Goal: Task Accomplishment & Management: Use online tool/utility

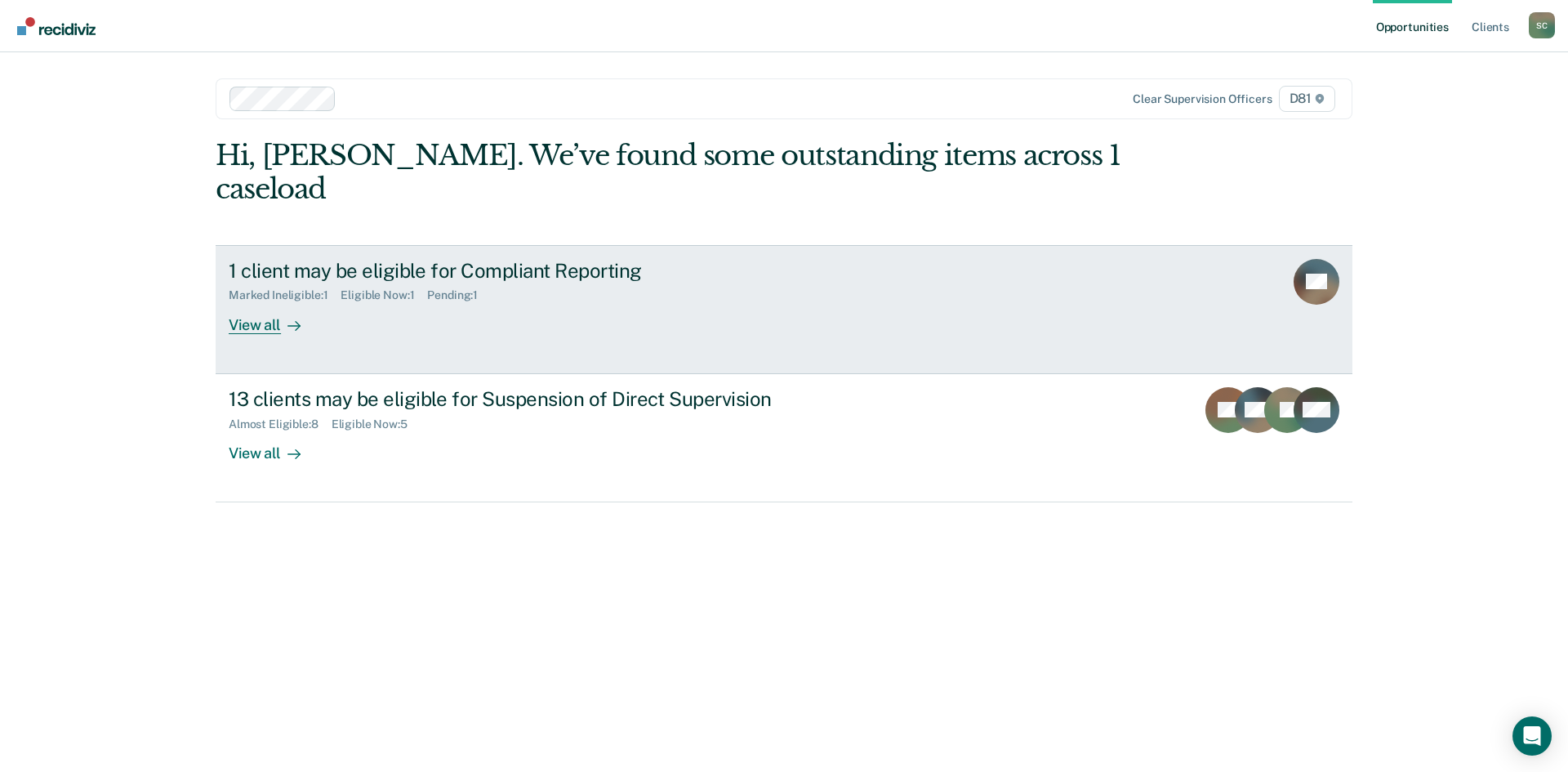
click at [276, 302] on div "View all" at bounding box center [274, 318] width 91 height 32
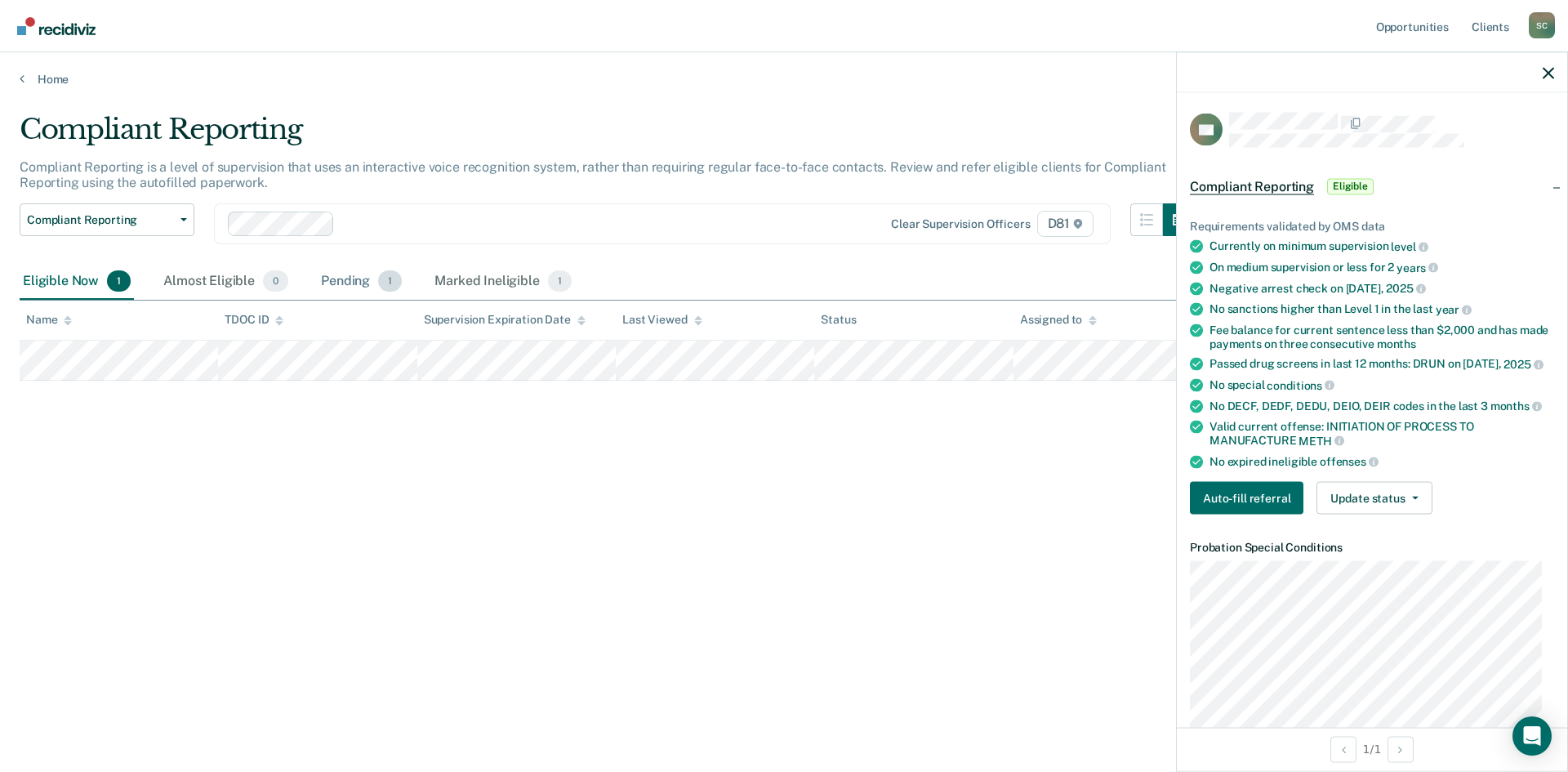
click at [368, 286] on div "Pending 1" at bounding box center [361, 281] width 88 height 36
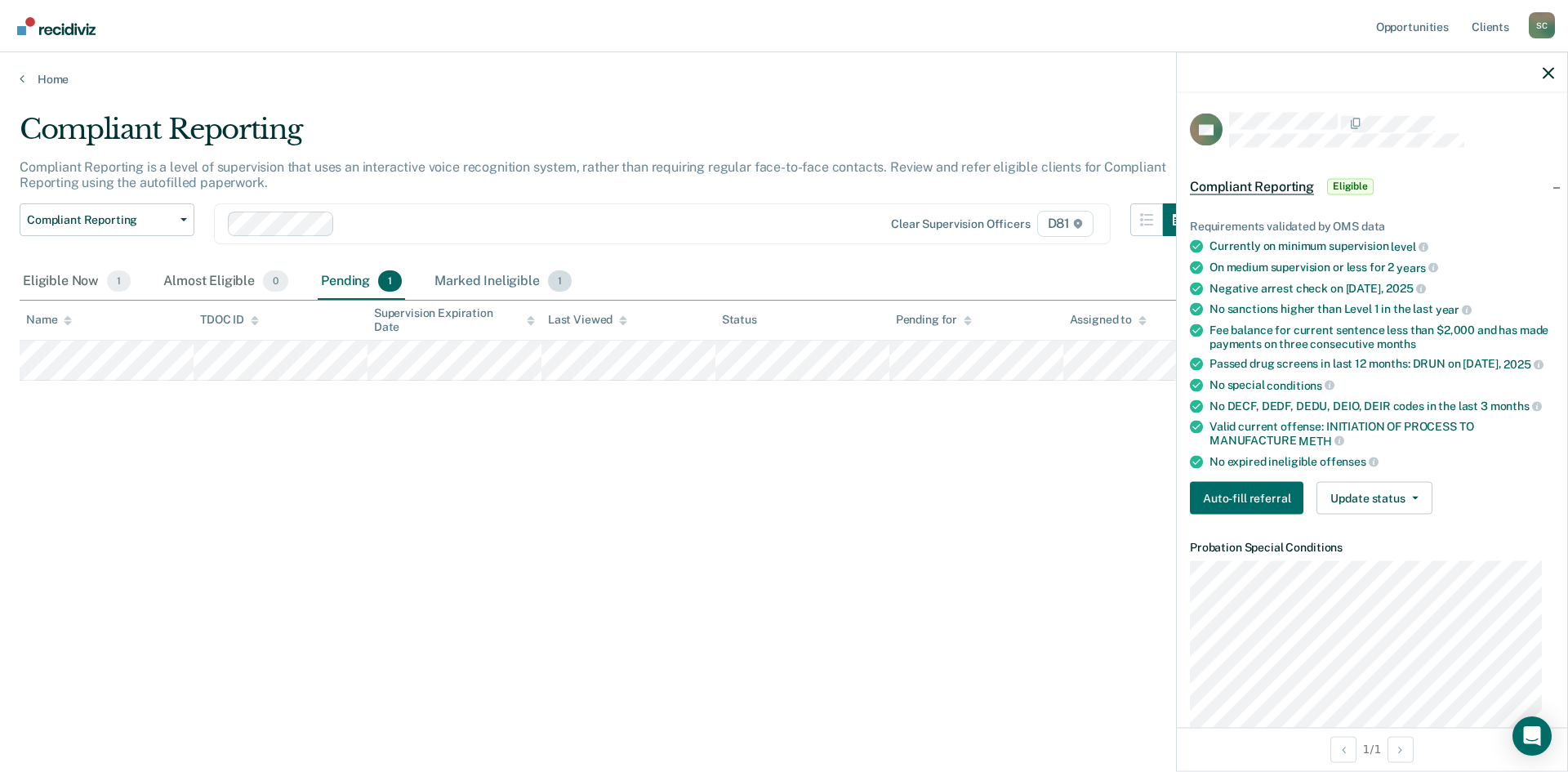
click at [507, 283] on div "Marked Ineligible 1" at bounding box center [503, 281] width 144 height 36
click at [357, 281] on div "Pending 1" at bounding box center [361, 281] width 88 height 36
click at [1547, 76] on icon "button" at bounding box center [1549, 73] width 11 height 11
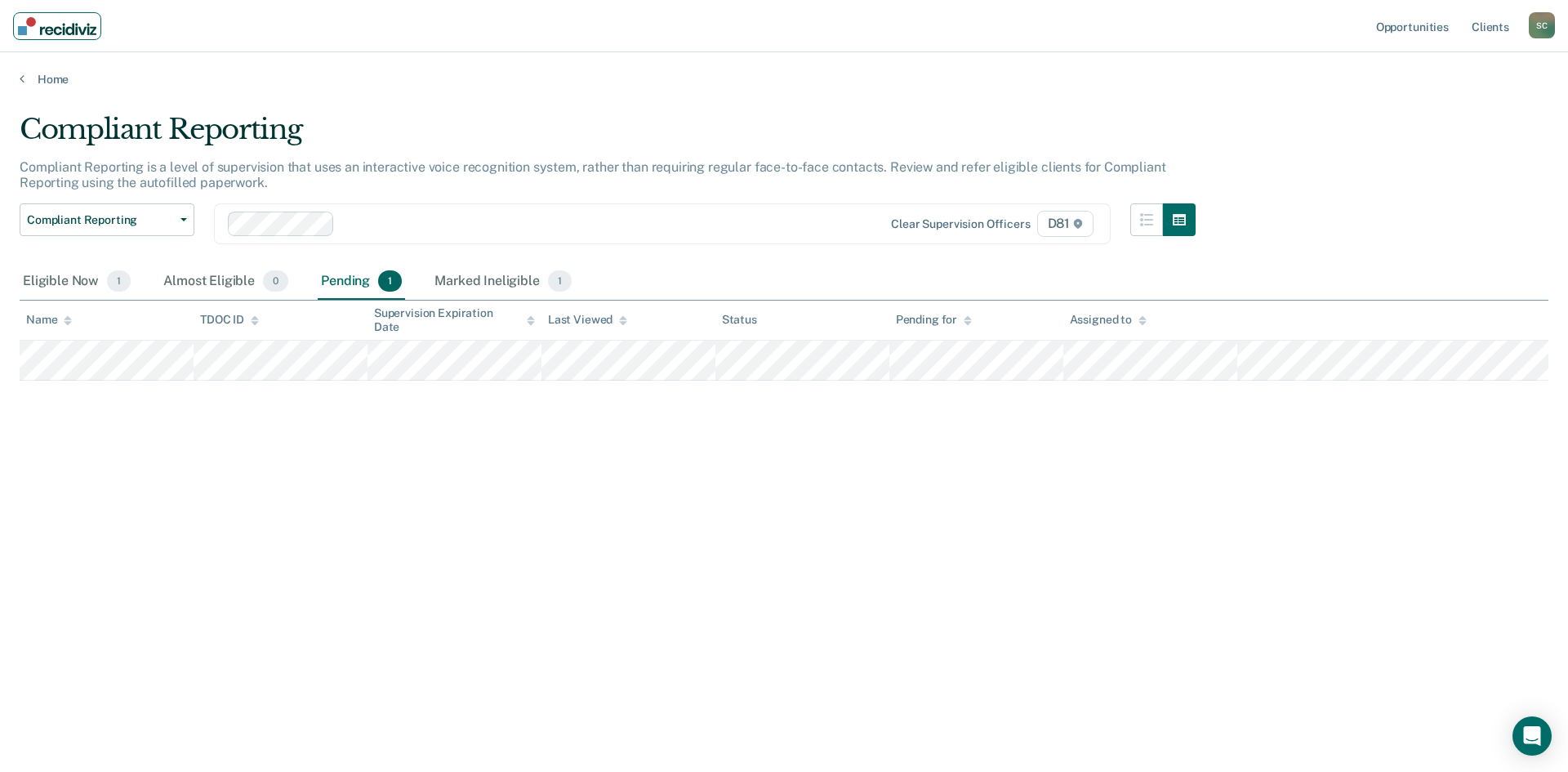
click at [65, 27] on img "Main navigation" at bounding box center [57, 27] width 78 height 18
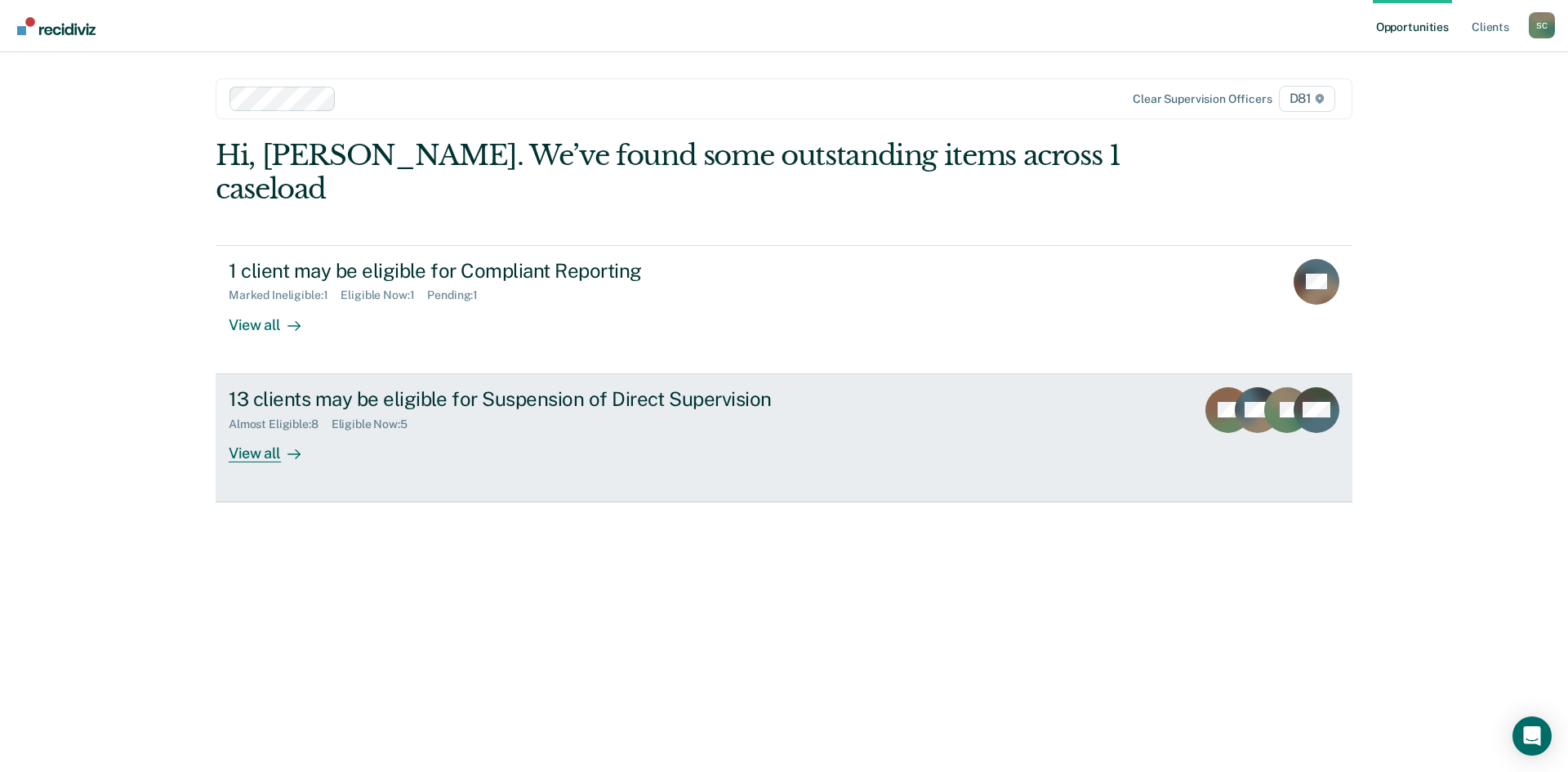
click at [560, 387] on div "13 clients may be eligible for Suspension of Direct Supervision" at bounding box center [515, 399] width 573 height 24
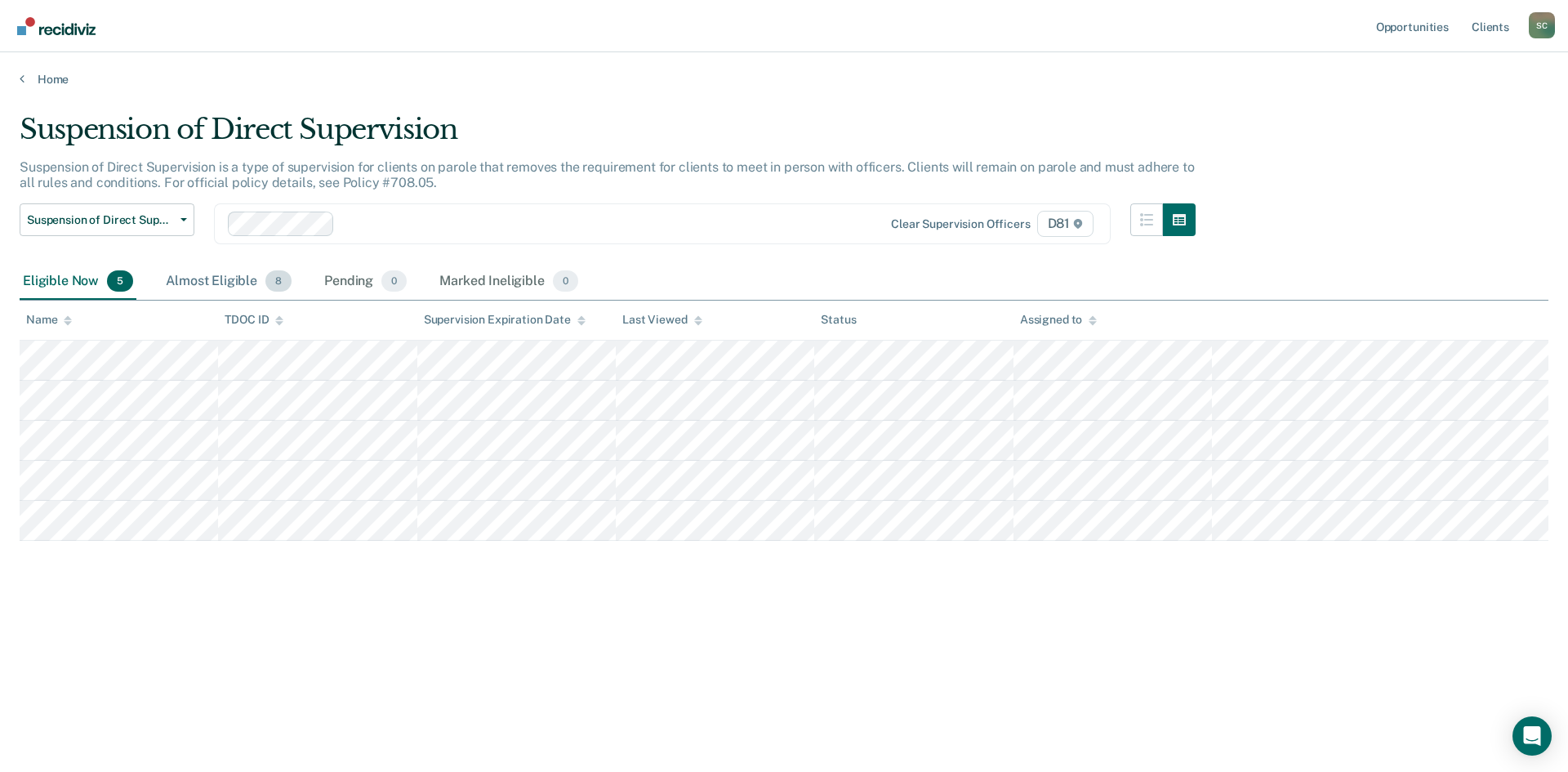
click at [205, 277] on div "Almost Eligible 8" at bounding box center [228, 281] width 133 height 36
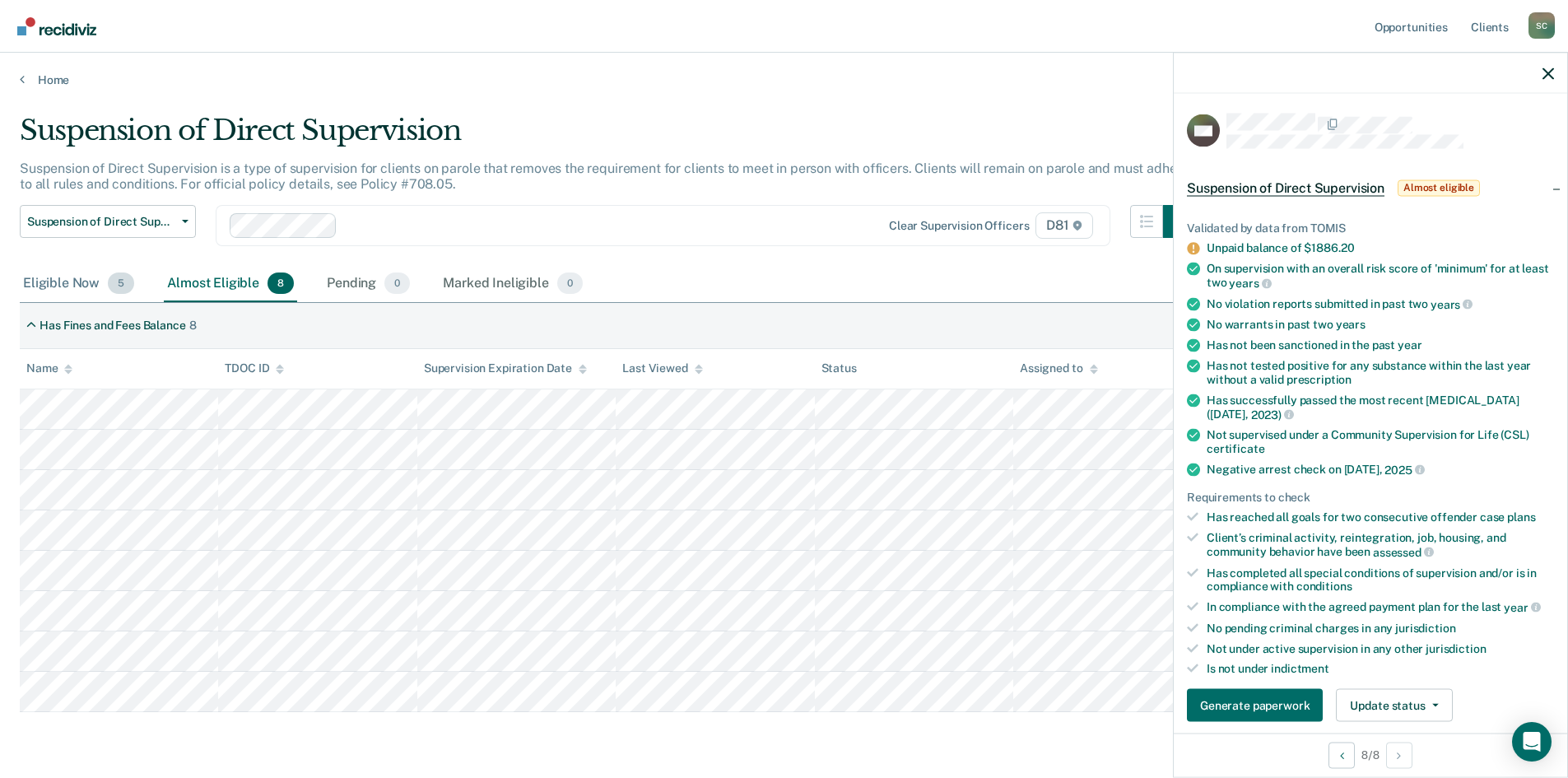
click at [56, 286] on div "Eligible Now 5" at bounding box center [78, 283] width 118 height 36
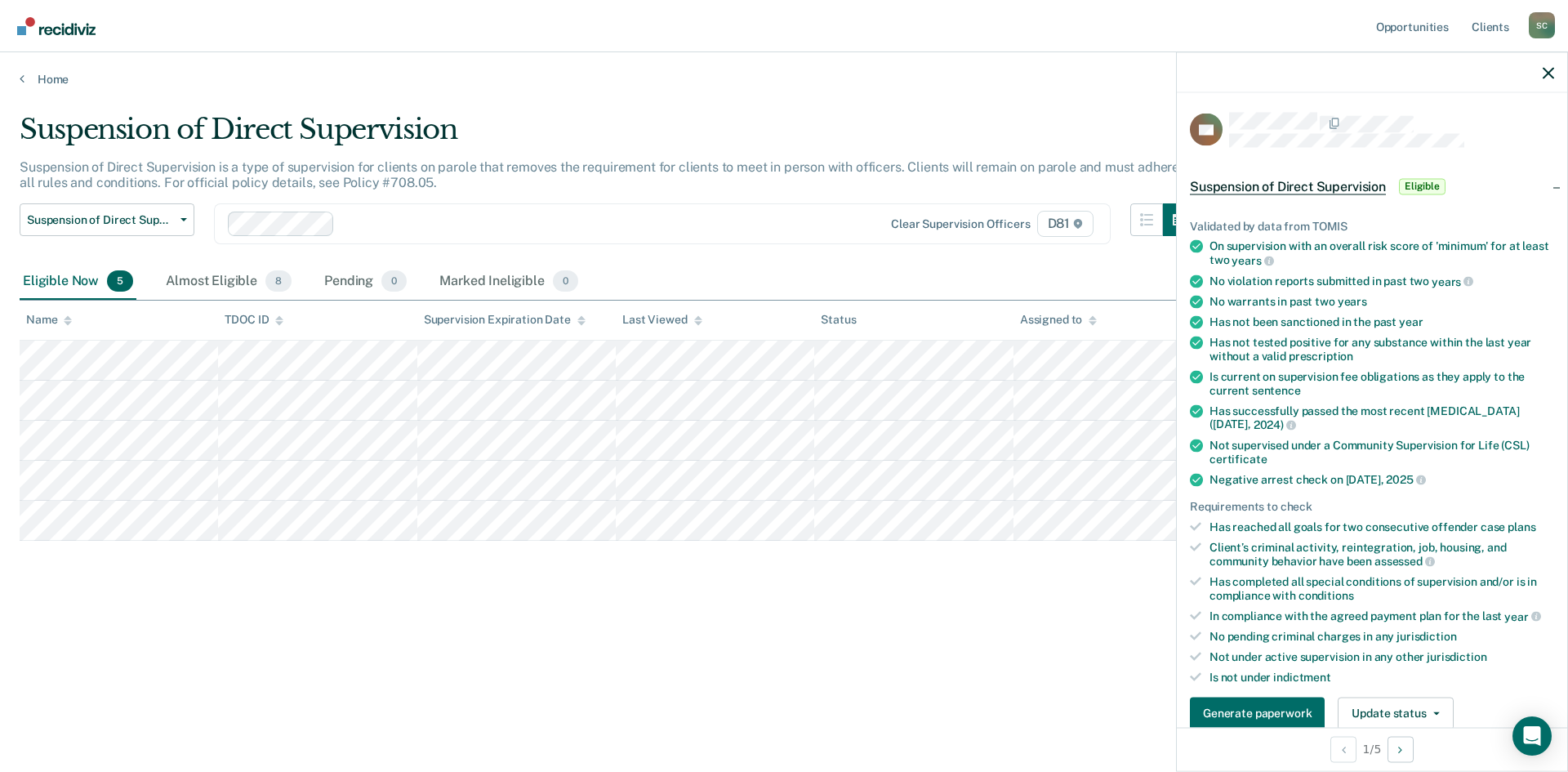
click at [1542, 73] on div at bounding box center [1372, 73] width 391 height 41
click at [1544, 73] on icon "button" at bounding box center [1549, 73] width 11 height 11
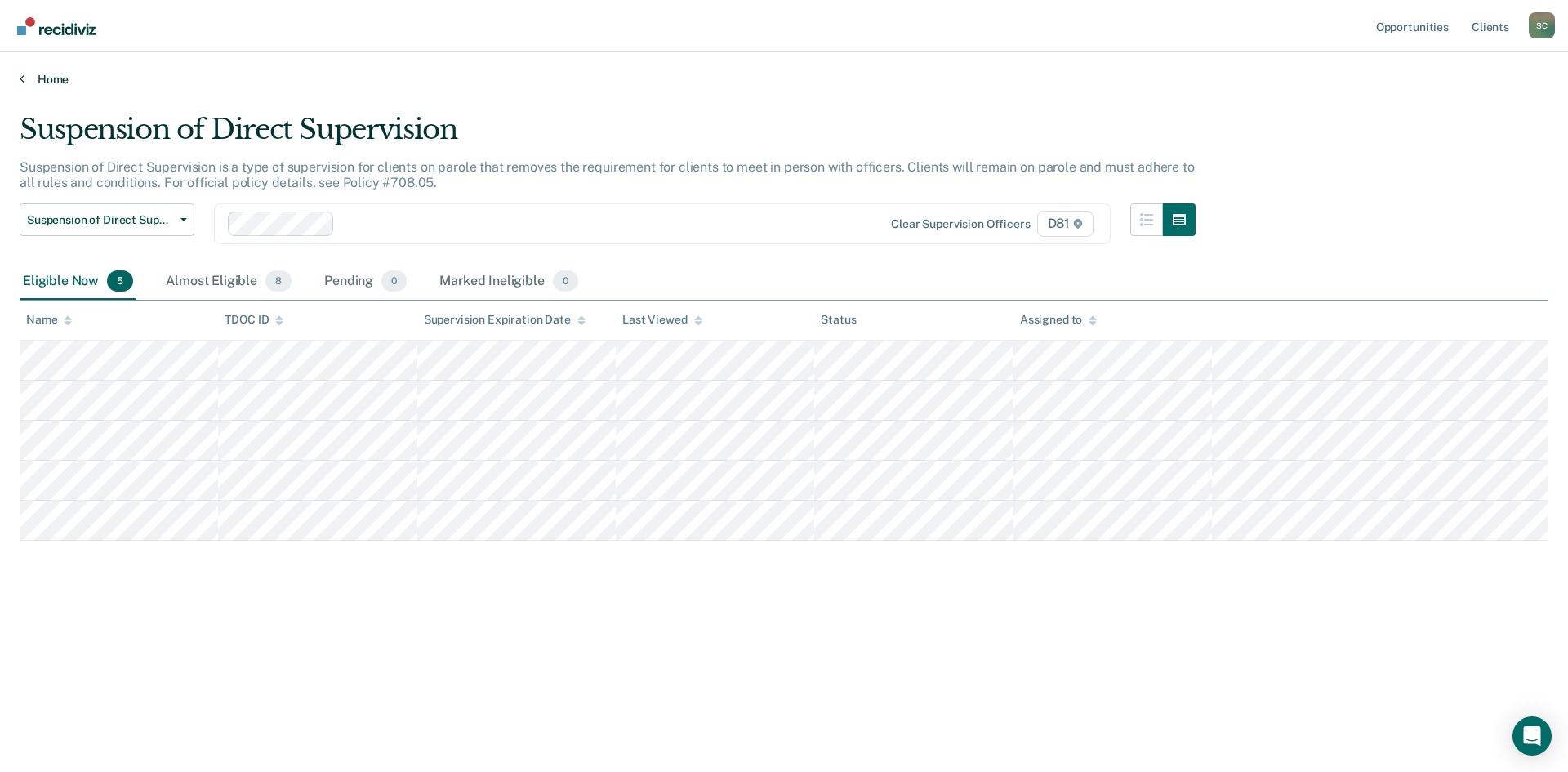
click at [51, 76] on link "Home" at bounding box center [783, 79] width 1528 height 15
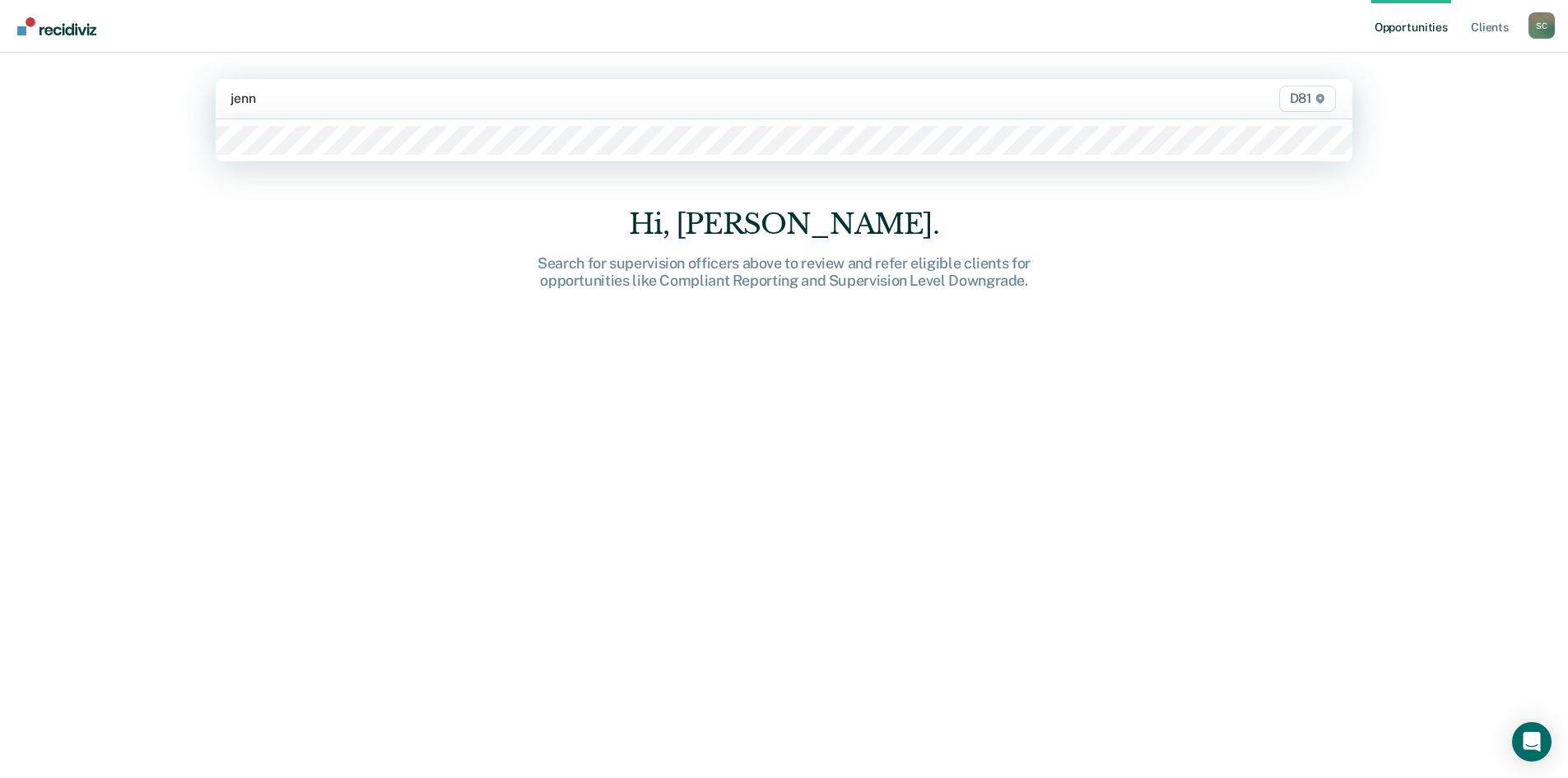
type input "[PERSON_NAME]"
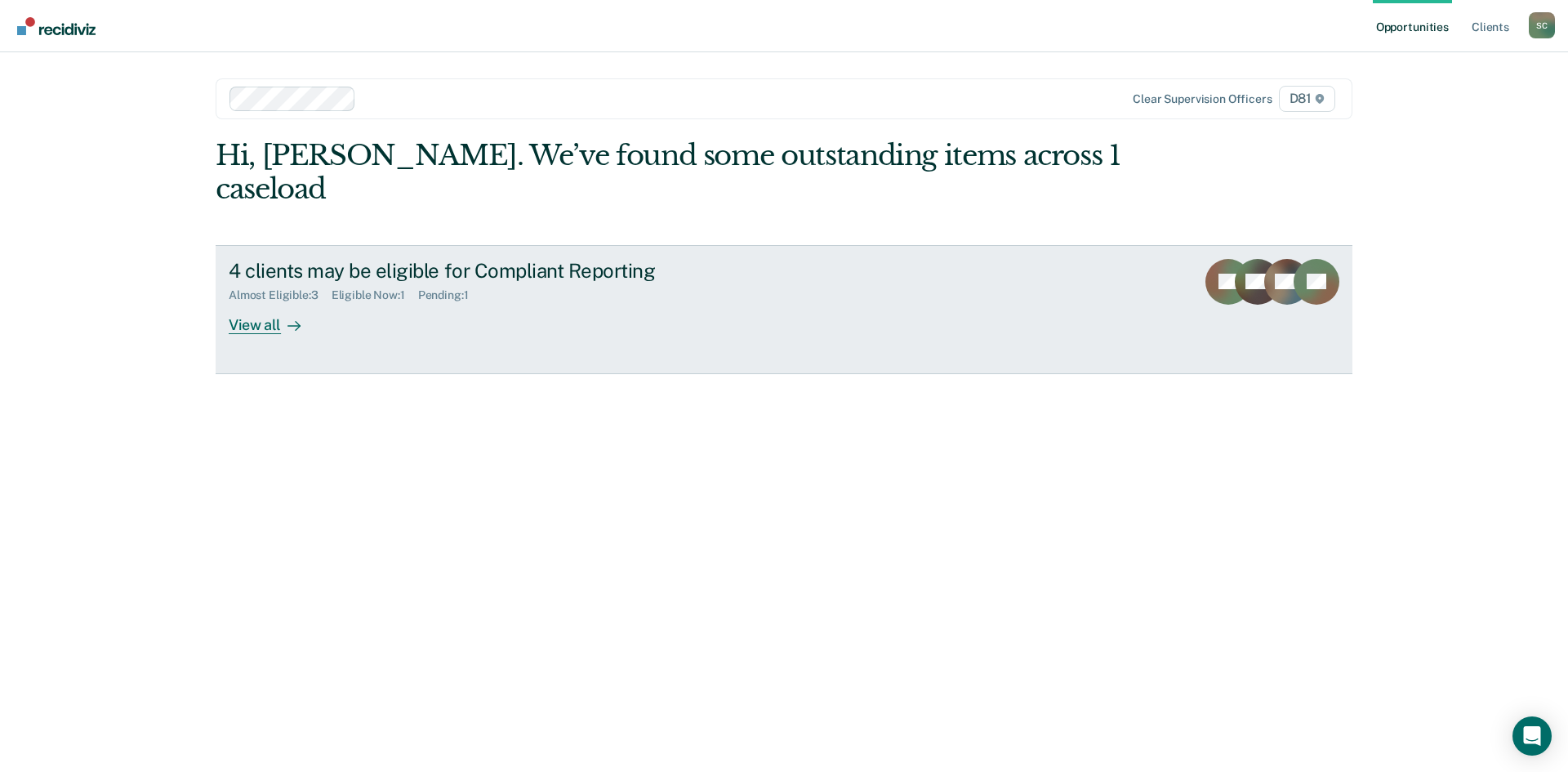
click at [253, 302] on div "View all" at bounding box center [274, 318] width 91 height 32
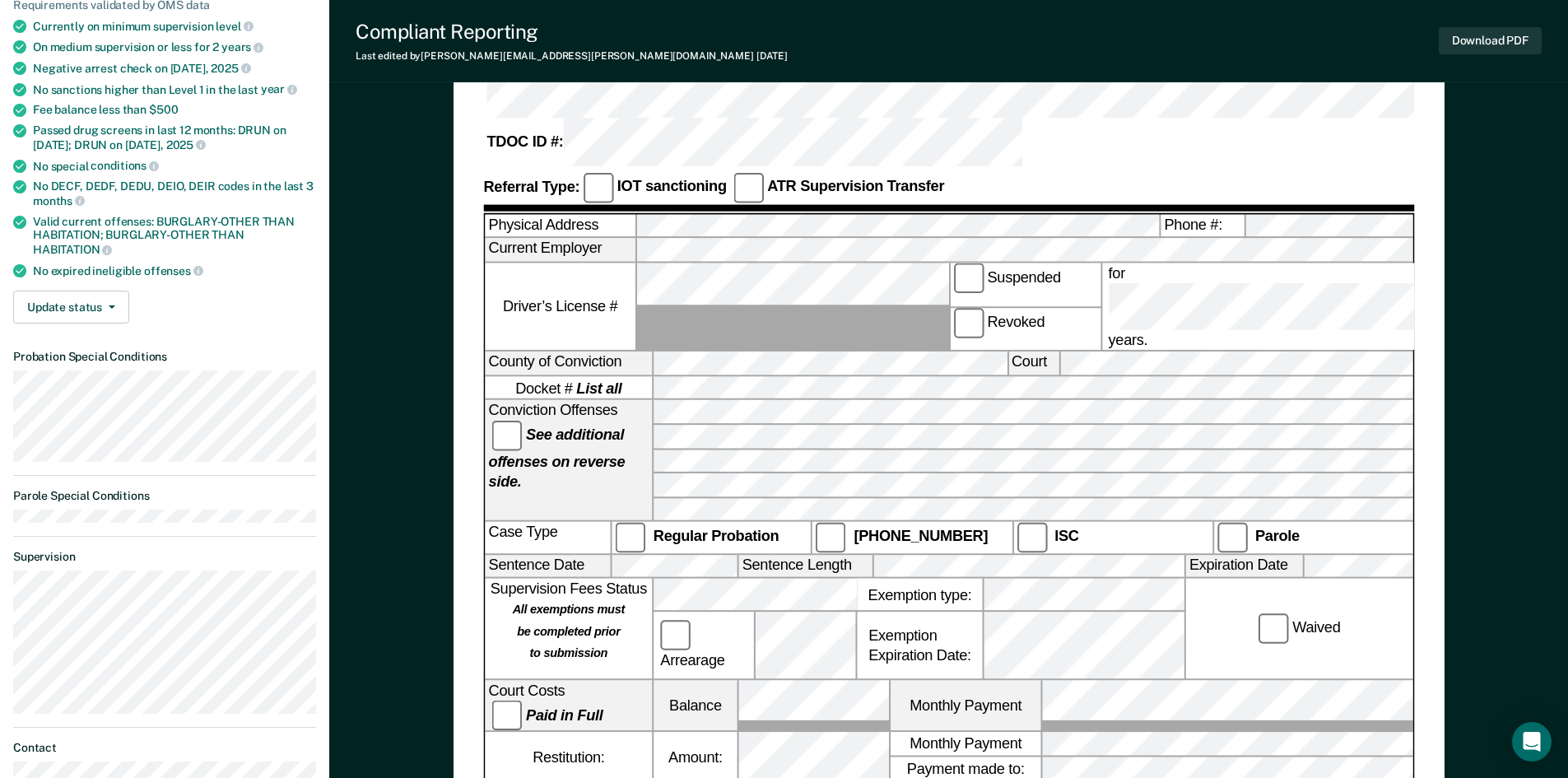
scroll to position [164, 0]
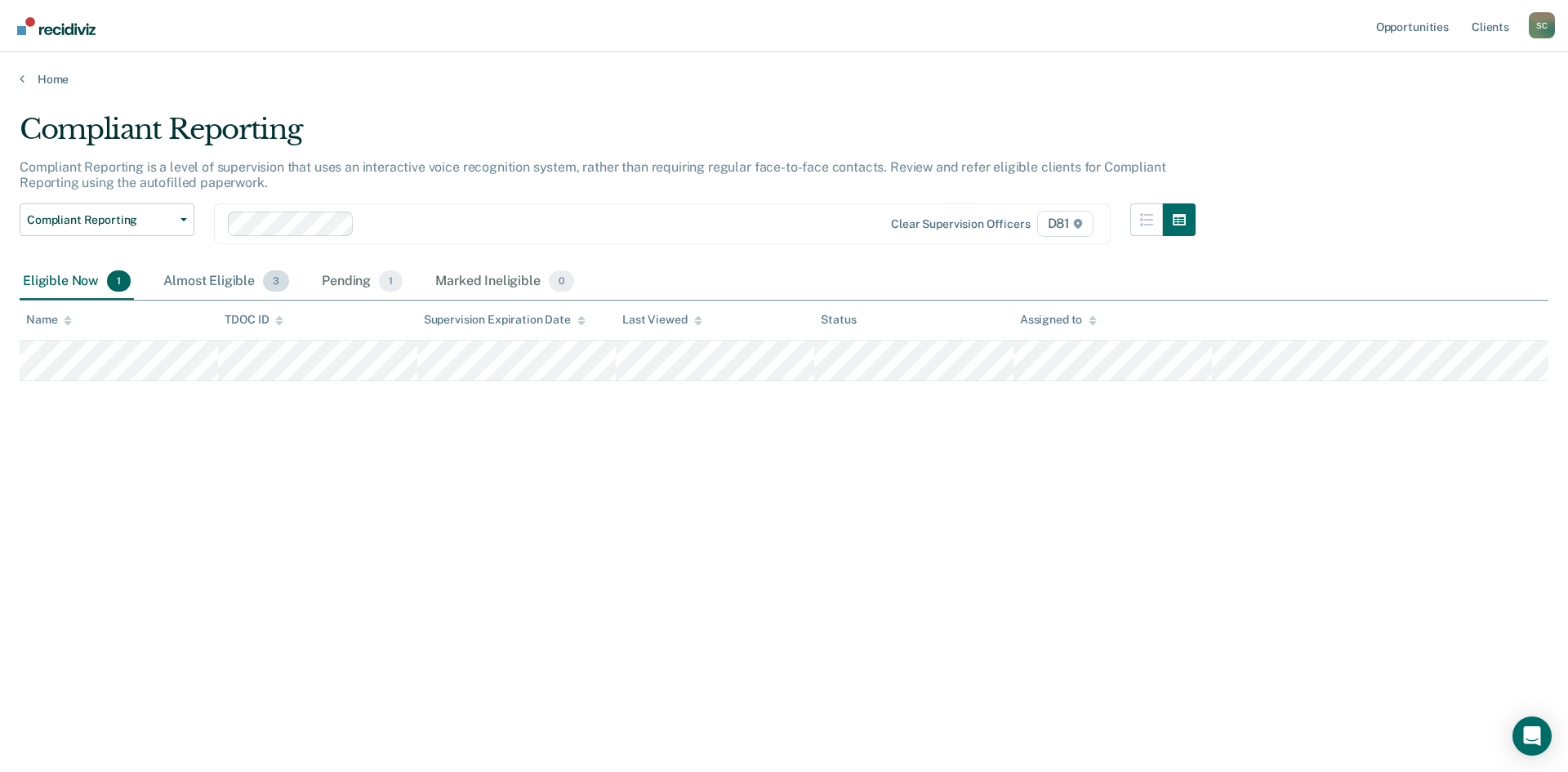
click at [212, 284] on div "Almost Eligible 3" at bounding box center [227, 281] width 133 height 36
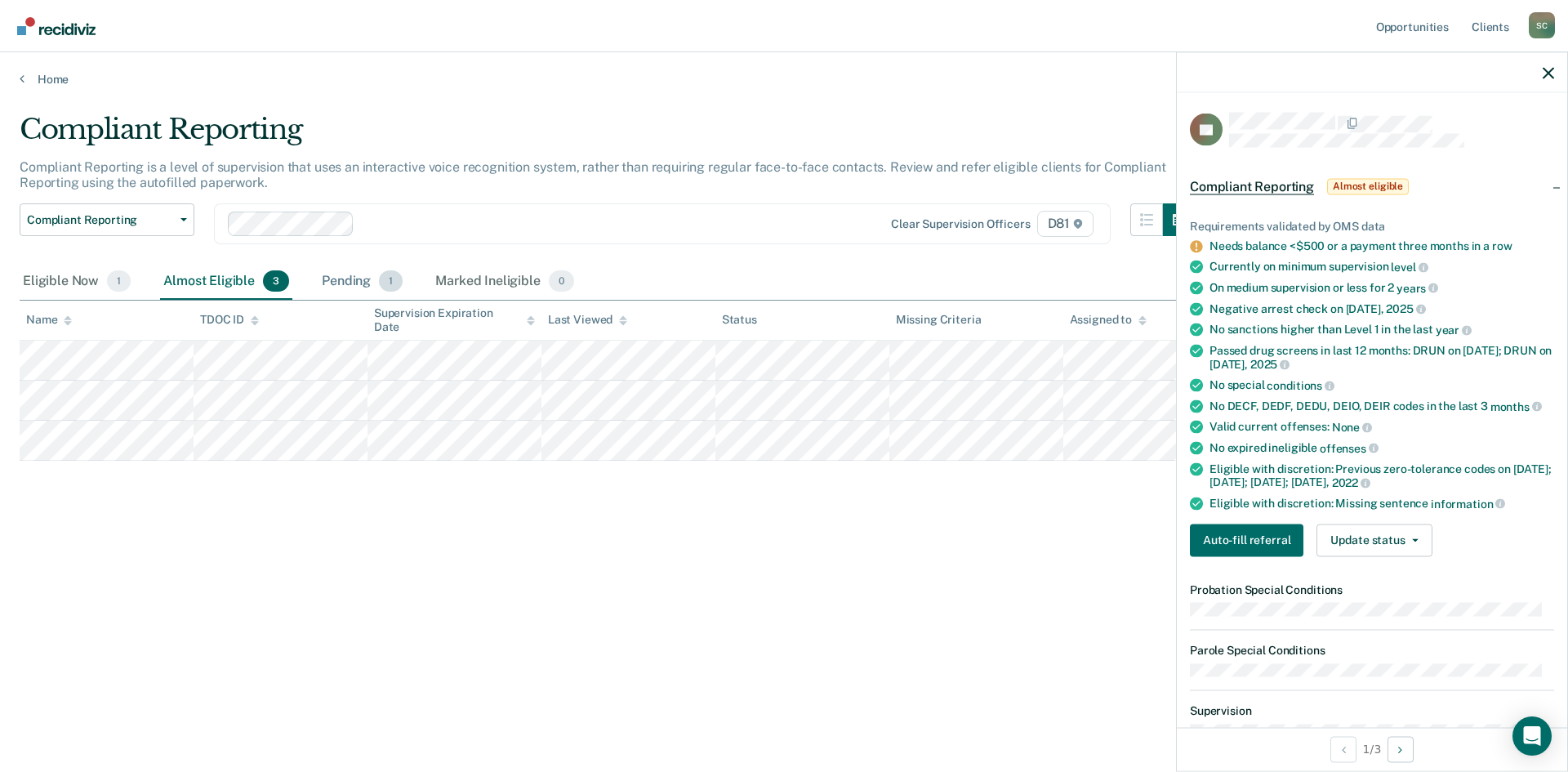
click at [355, 284] on div "Pending 1" at bounding box center [362, 281] width 88 height 36
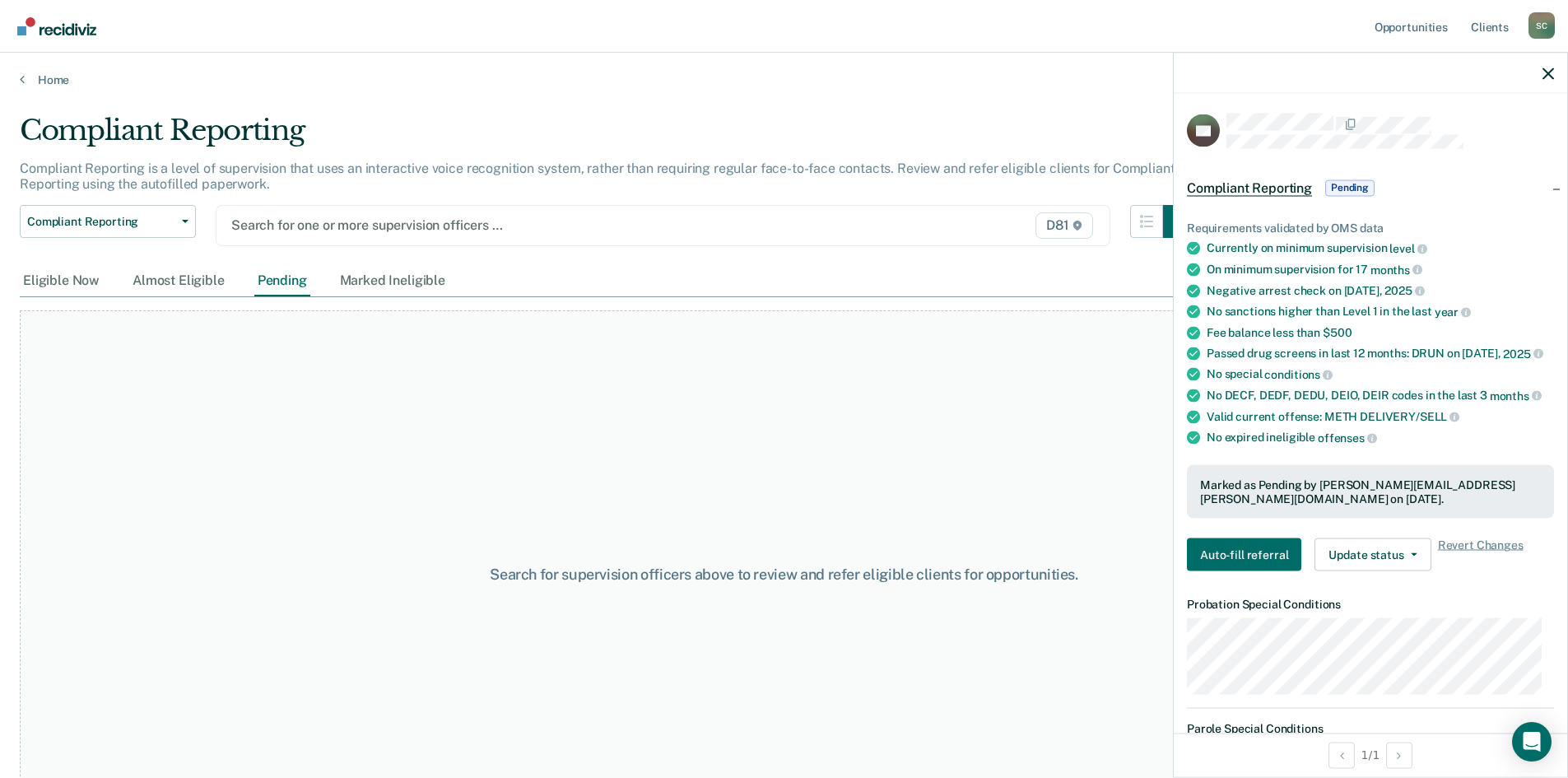
click at [343, 227] on div at bounding box center [533, 225] width 603 height 19
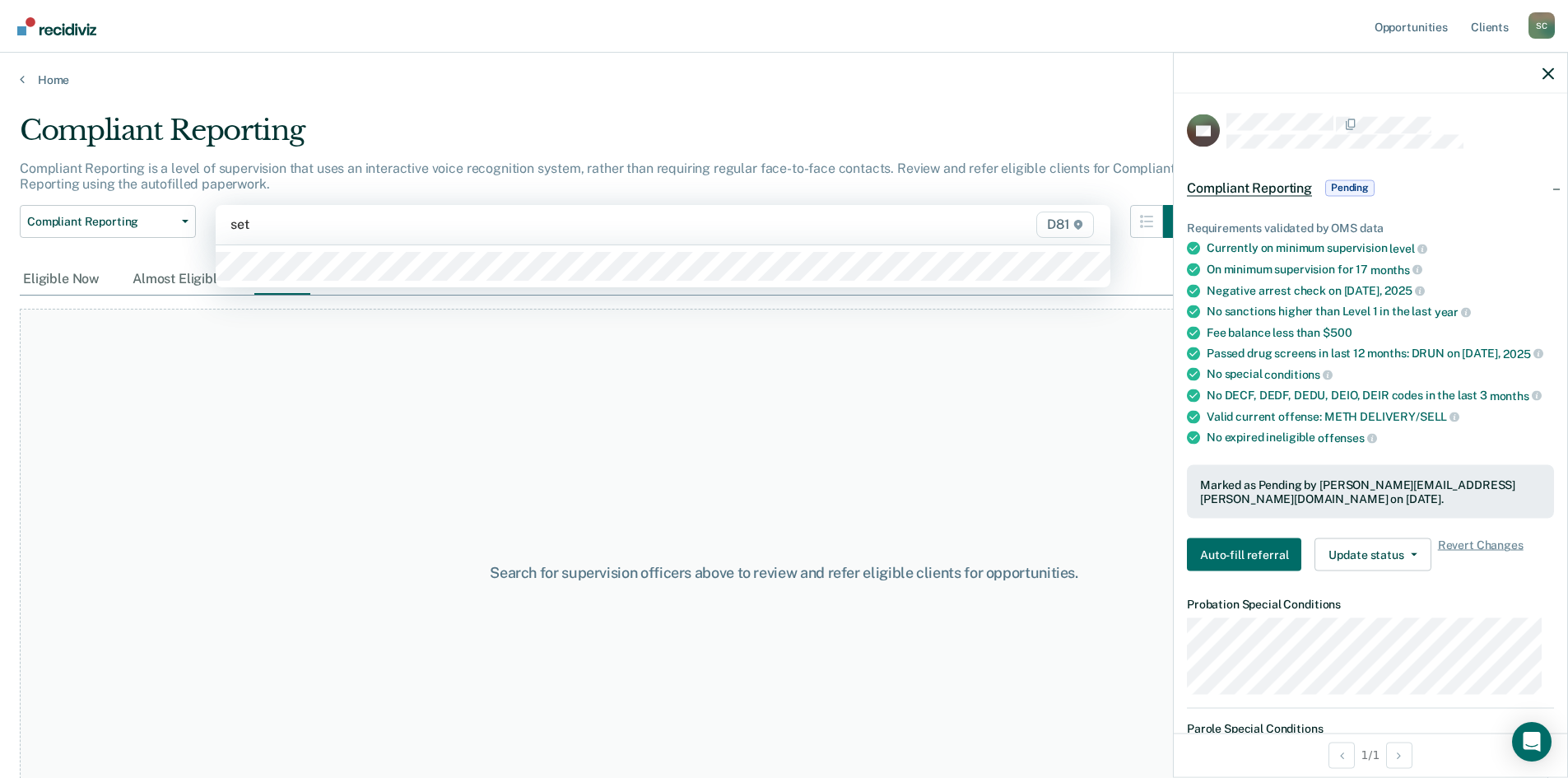
type input "[PERSON_NAME]"
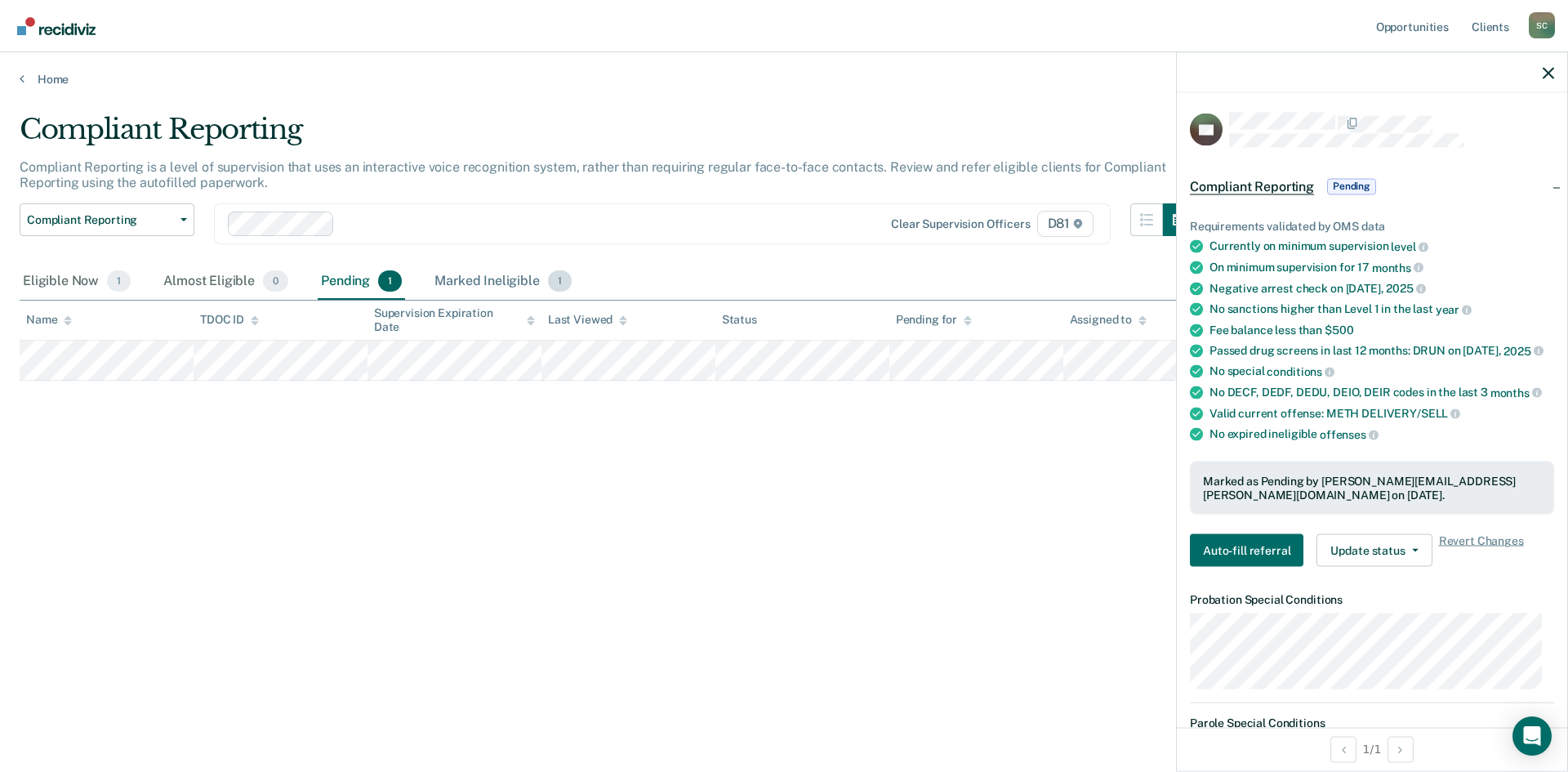
click at [493, 280] on div "Marked Ineligible 1" at bounding box center [503, 281] width 144 height 36
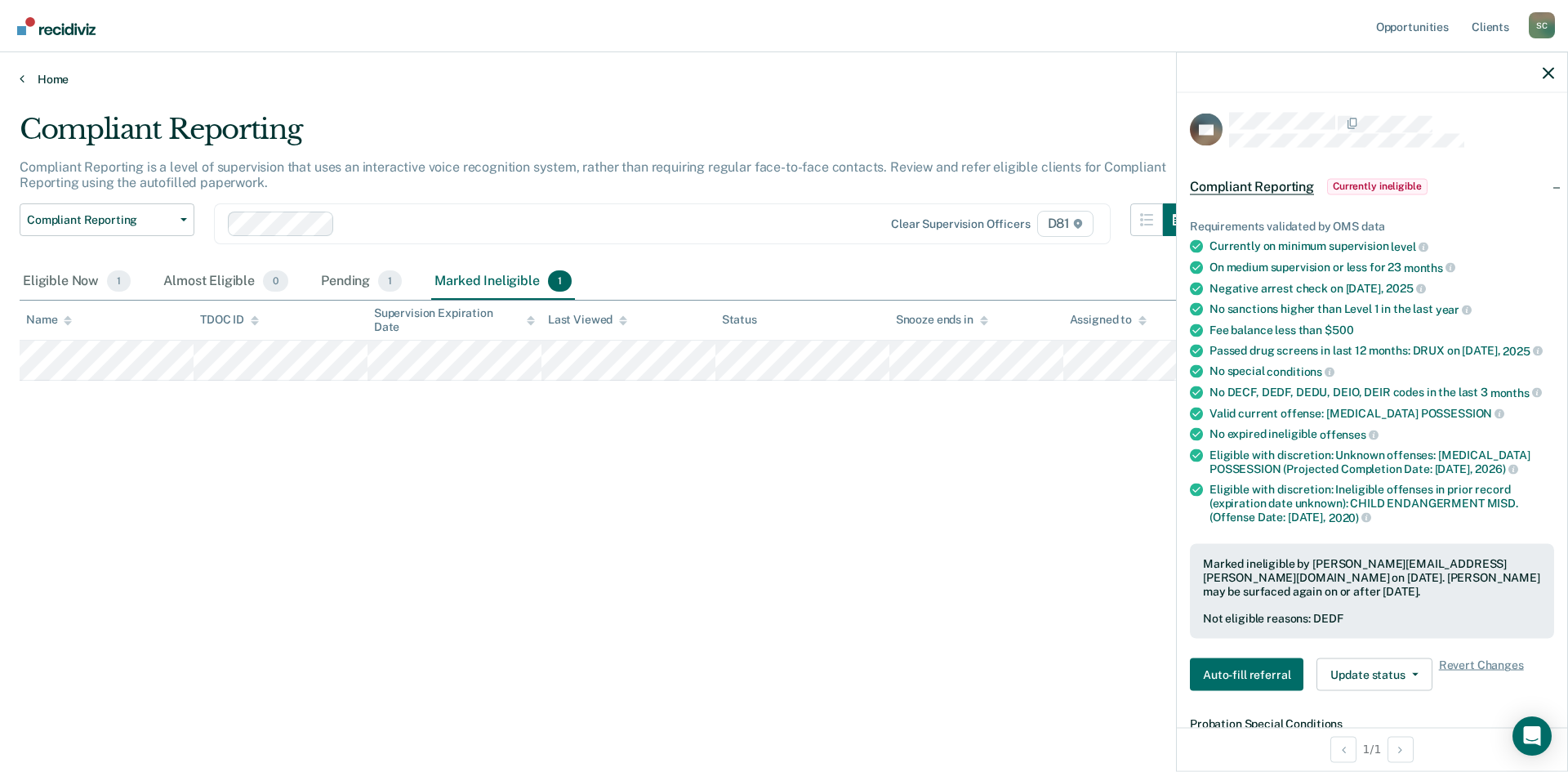
click at [33, 76] on link "Home" at bounding box center [783, 79] width 1528 height 15
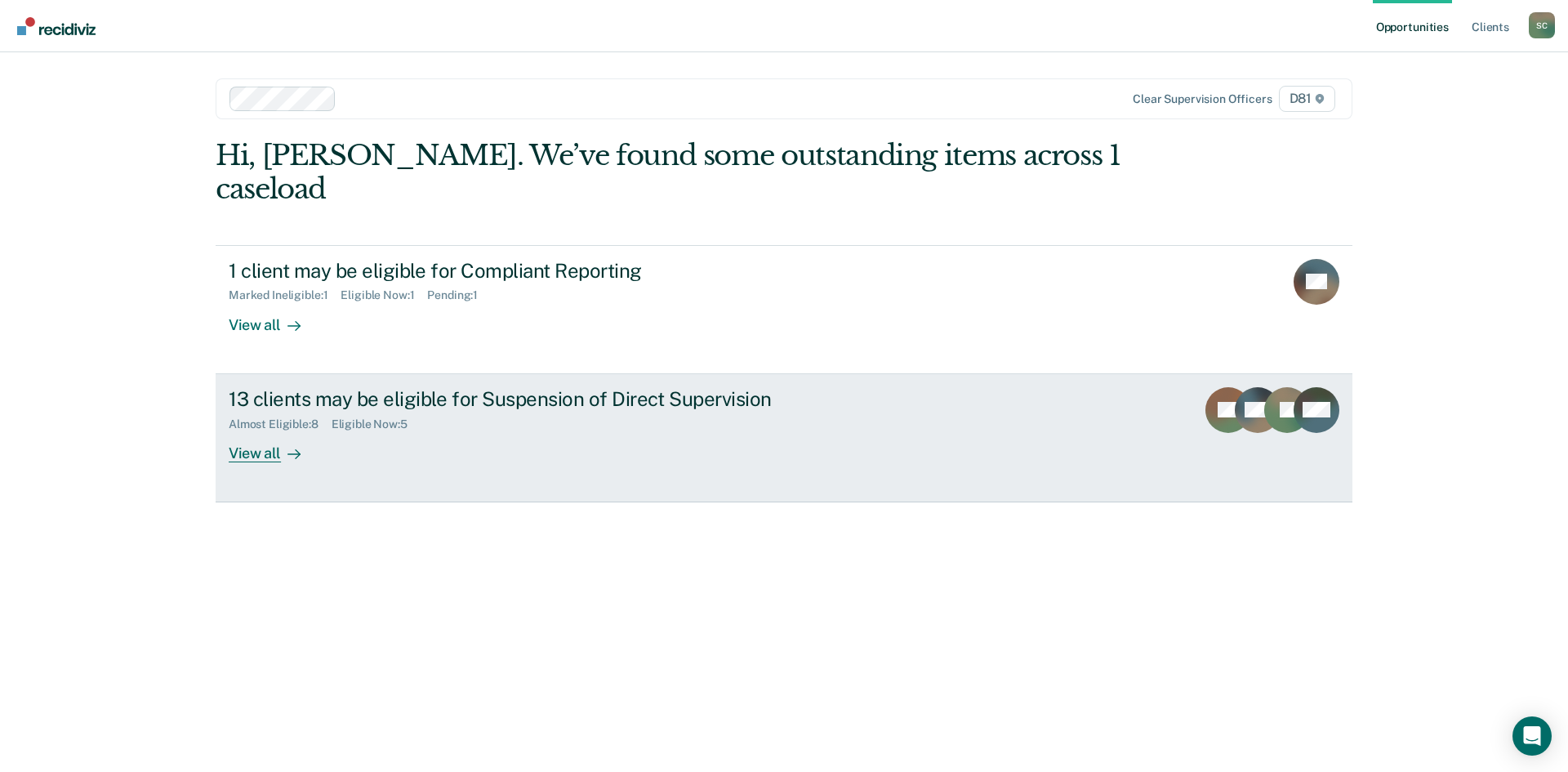
click at [261, 430] on div "View all" at bounding box center [274, 446] width 91 height 32
